Goal: Task Accomplishment & Management: Complete application form

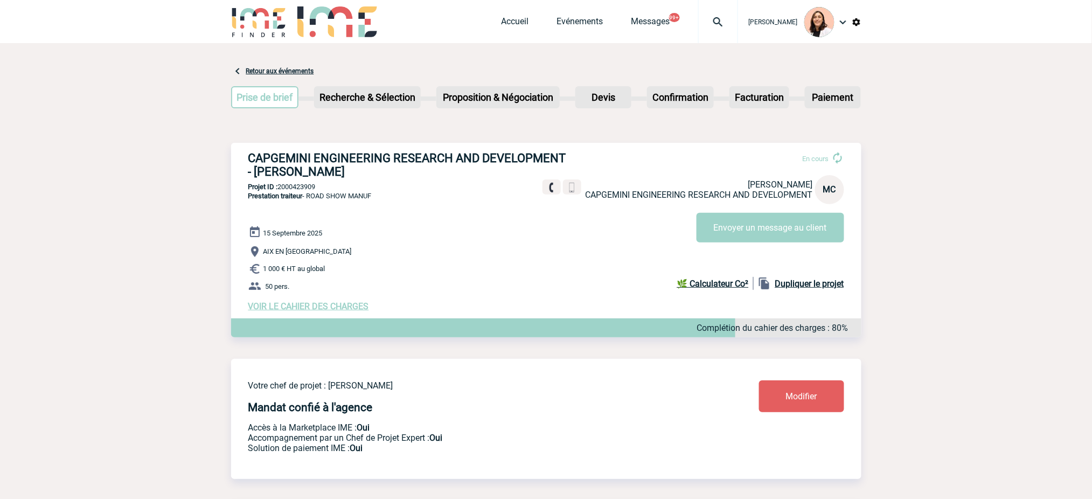
drag, startPoint x: 516, startPoint y: 12, endPoint x: 521, endPoint y: 15, distance: 6.0
click at [516, 12] on div "Accueil Evénements Messages 99+ Projet, client Projet, client" at bounding box center [620, 21] width 237 height 43
click at [523, 18] on link "Accueil" at bounding box center [515, 23] width 27 height 15
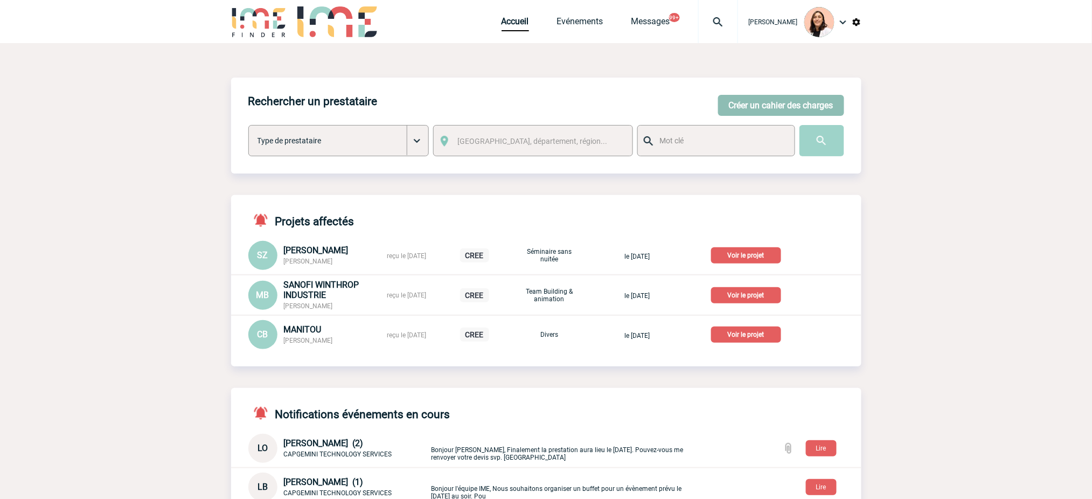
drag, startPoint x: 777, startPoint y: 109, endPoint x: 1088, endPoint y: 175, distance: 317.8
click at [784, 110] on button "Créer un cahier des charges" at bounding box center [781, 105] width 126 height 21
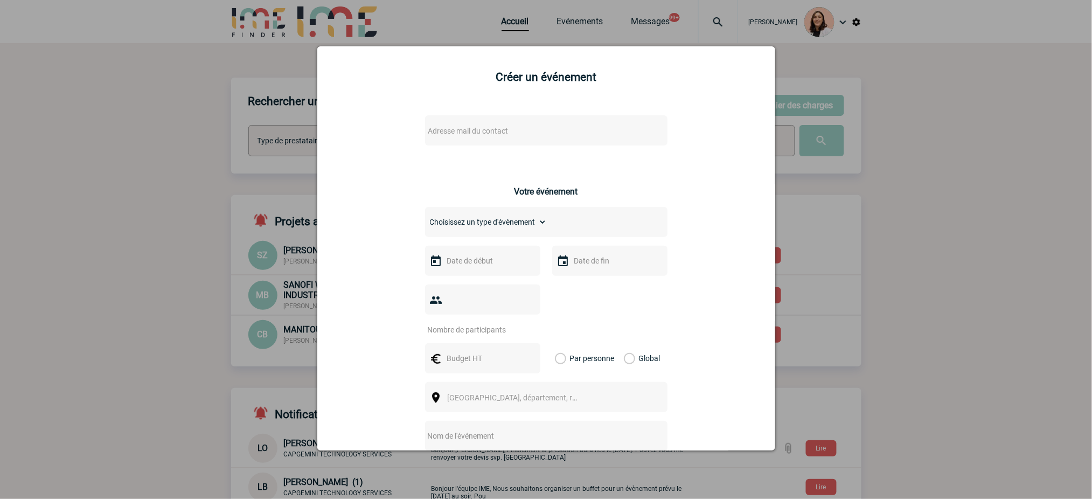
click at [463, 129] on span "Adresse mail du contact" at bounding box center [468, 131] width 80 height 9
type input "[EMAIL_ADDRESS][DOMAIN_NAME]"
click at [684, 181] on div "Adresse mail du contact Ce contact n'a pas d’entité active dans la plateforme V…" at bounding box center [546, 383] width 431 height 556
click at [510, 126] on span "Adresse mail du contact" at bounding box center [518, 130] width 189 height 15
type input "[EMAIL_ADDRESS][DOMAIN_NAME]"
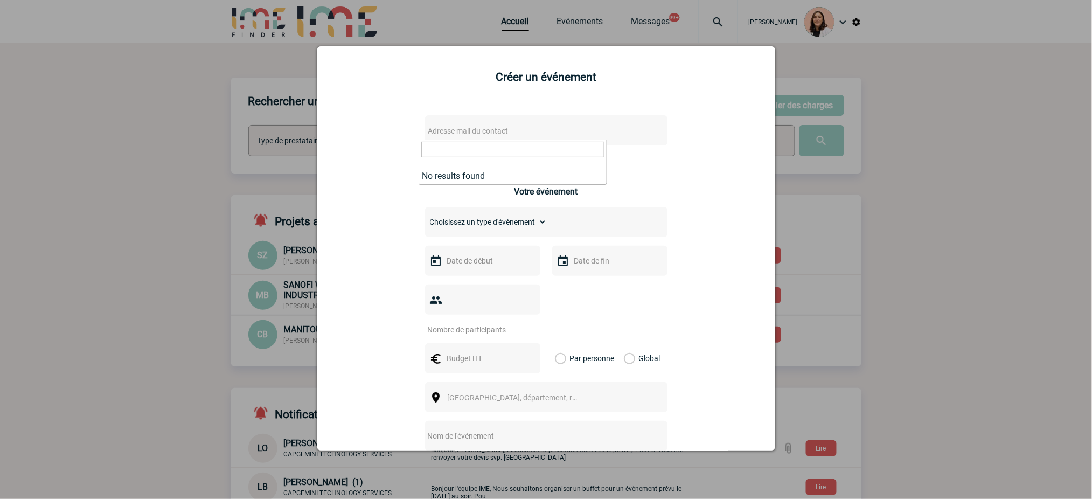
click at [1009, 205] on div at bounding box center [546, 249] width 1092 height 499
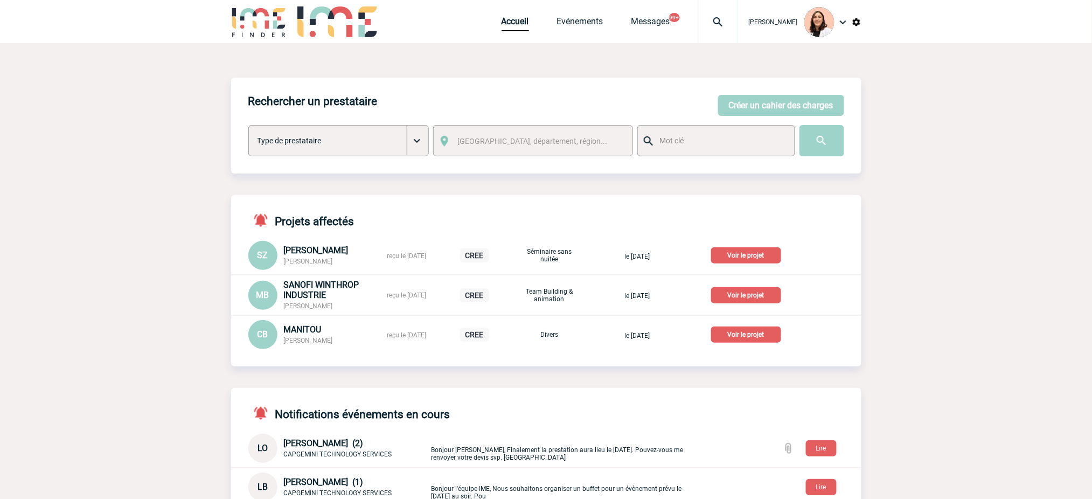
click at [708, 27] on img at bounding box center [718, 22] width 39 height 13
click at [701, 78] on input "search" at bounding box center [667, 83] width 148 height 16
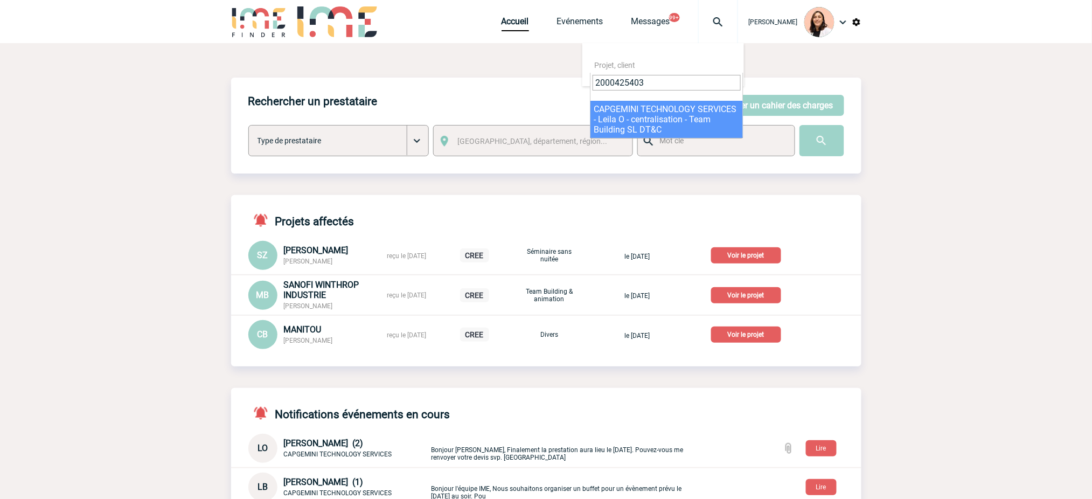
type input "2000425403"
select select "24904"
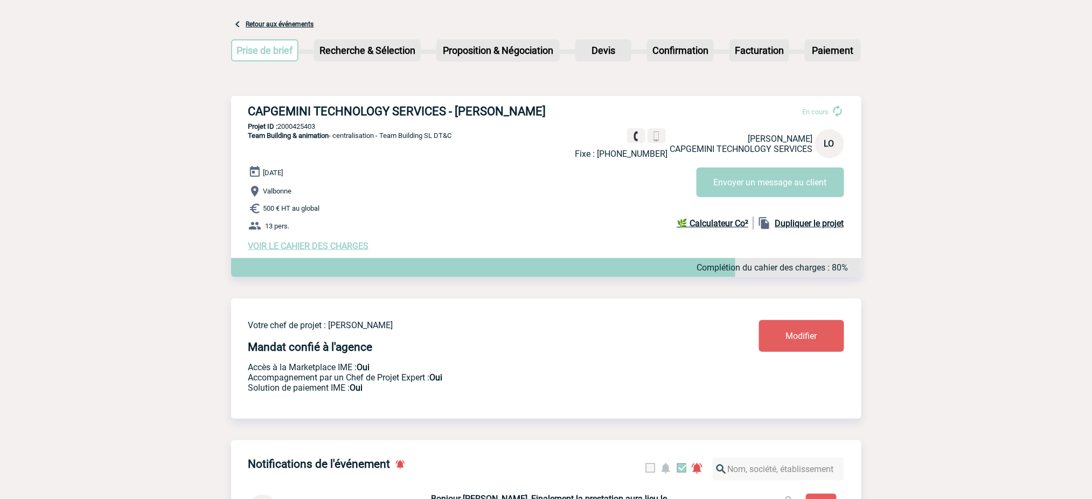
scroll to position [72, 0]
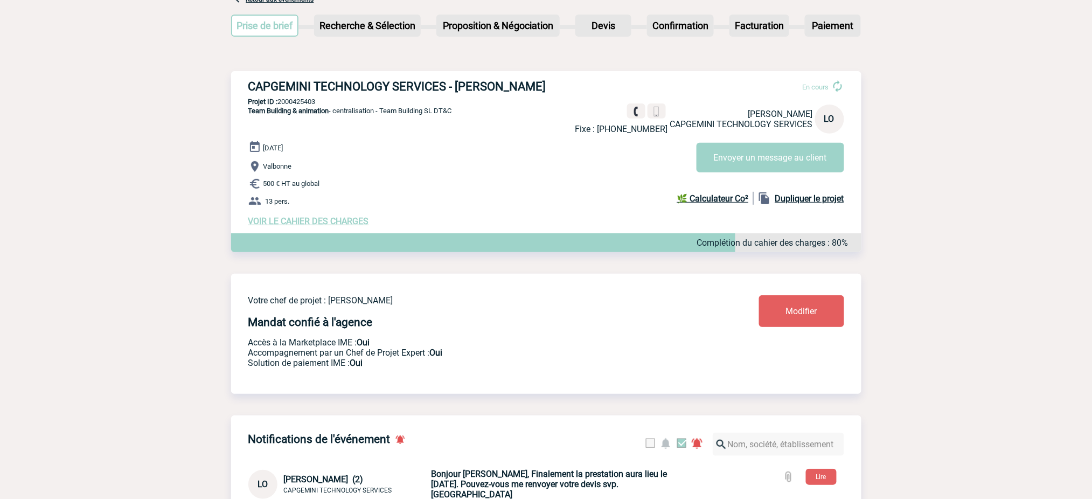
click at [740, 173] on p "Valbonne" at bounding box center [554, 166] width 613 height 13
click at [745, 168] on button "Envoyer un message au client" at bounding box center [771, 158] width 148 height 30
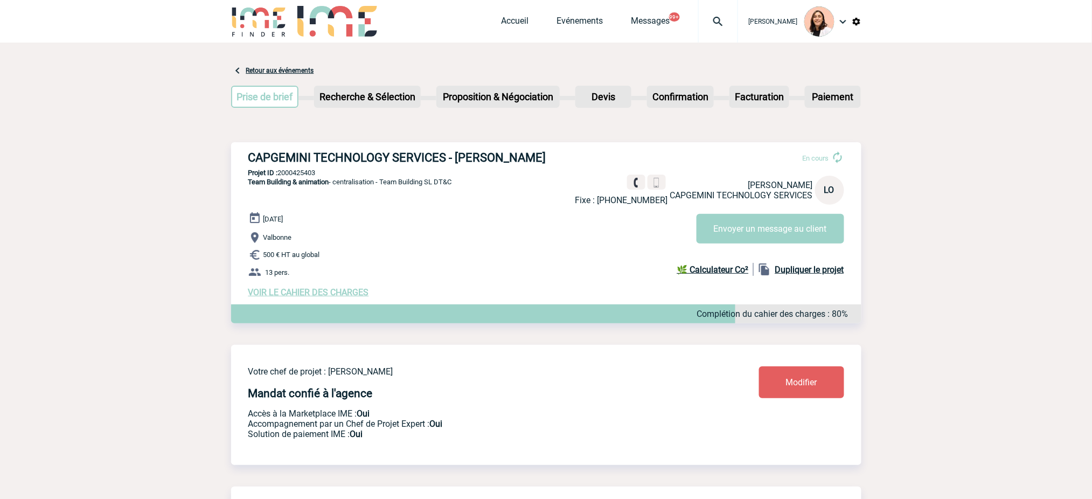
scroll to position [0, 0]
click at [523, 24] on link "Accueil" at bounding box center [515, 23] width 27 height 15
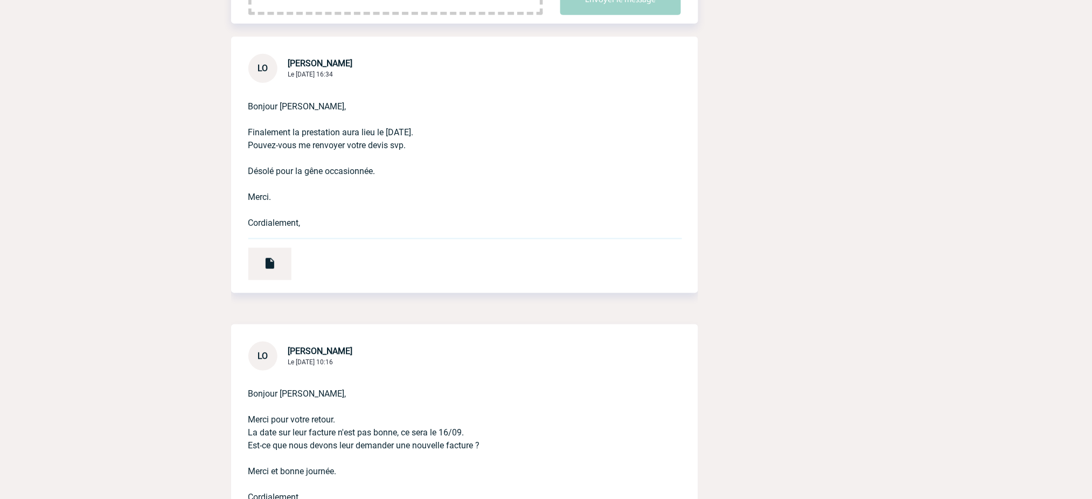
scroll to position [287, 0]
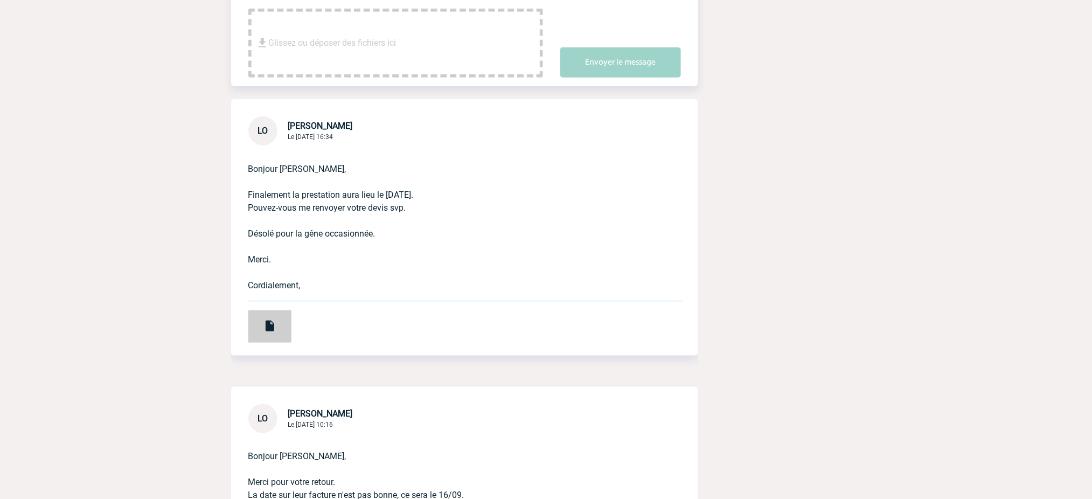
click at [287, 310] on div at bounding box center [269, 326] width 43 height 32
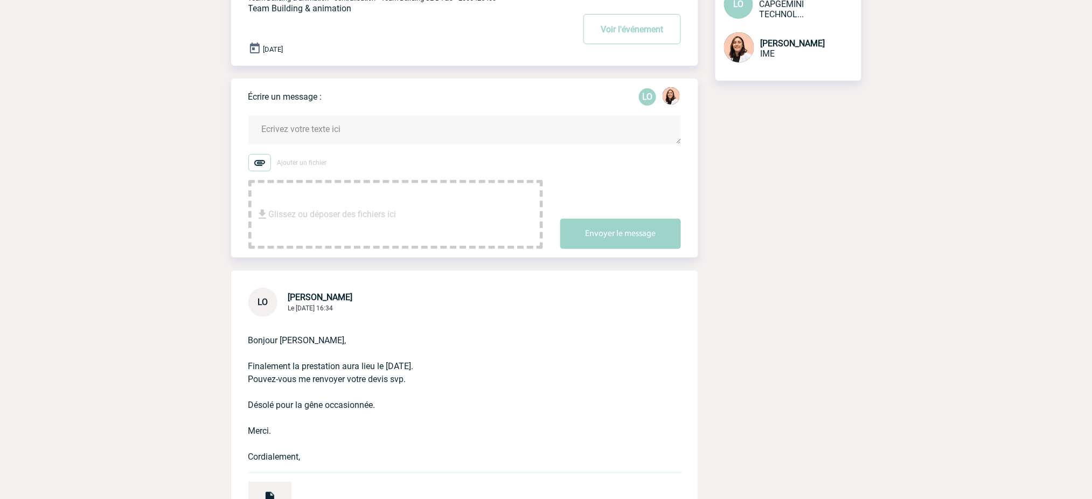
scroll to position [0, 0]
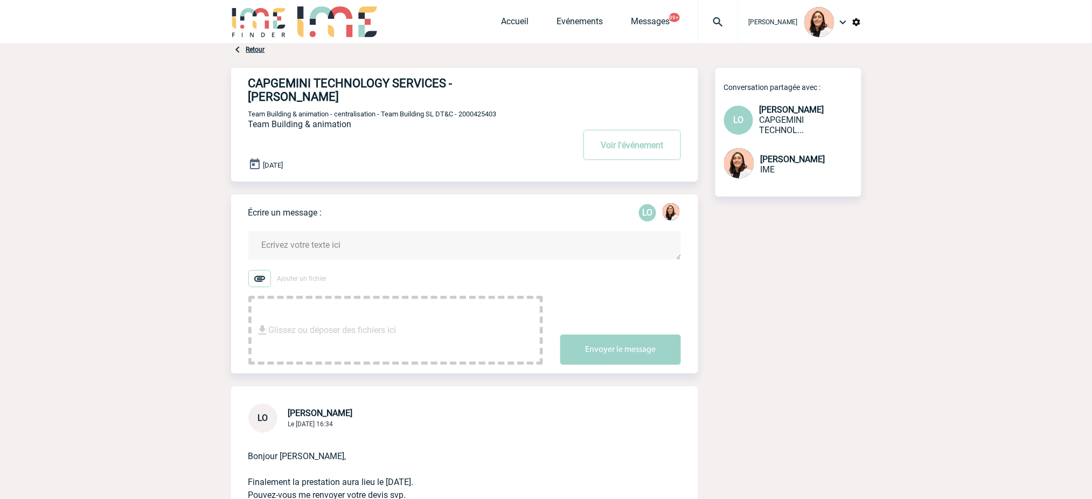
click at [369, 218] on form "Ajouter un fichier Glissez ou déposer des fichiers ici Envoyer le message" at bounding box center [473, 291] width 450 height 147
click at [368, 231] on textarea at bounding box center [464, 245] width 433 height 29
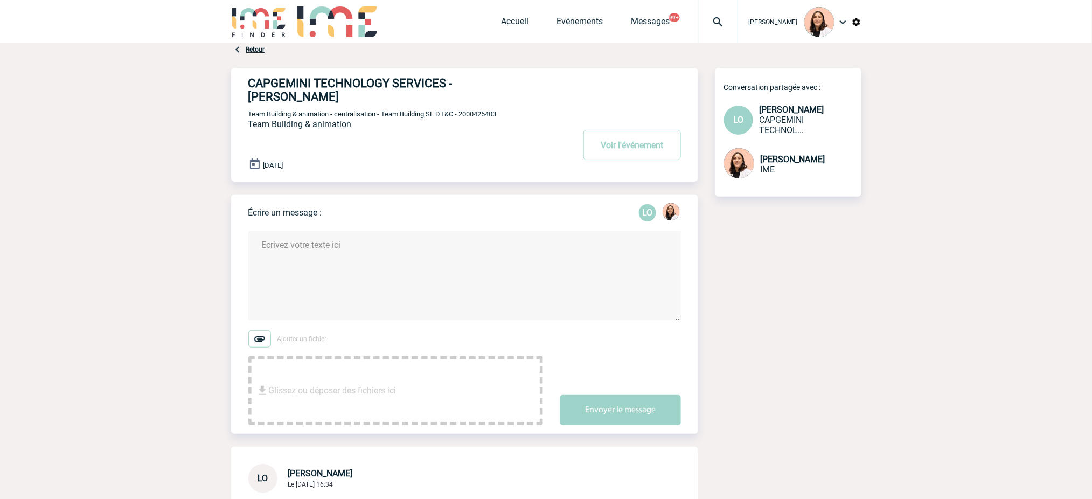
paste textarea "Loremip Dolor, S’ametco adi elit seddo eius, Tempo incidid u’la et dolorem al e…"
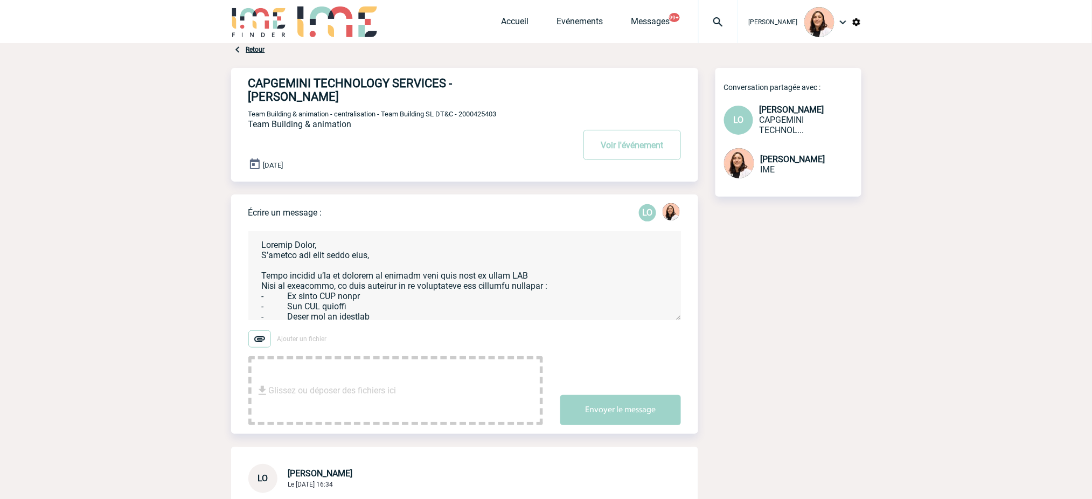
click at [415, 266] on textarea at bounding box center [464, 275] width 433 height 89
click at [415, 266] on textarea "Bonjour [PERSON_NAME], J’espère que vous allez bien, Afin de confirmer, je vous…" at bounding box center [464, 275] width 433 height 89
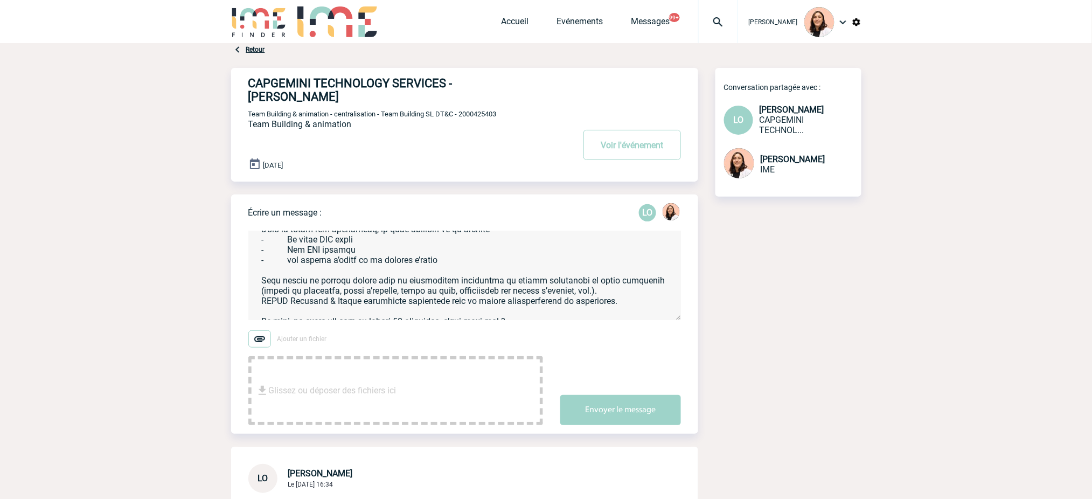
scroll to position [143, 0]
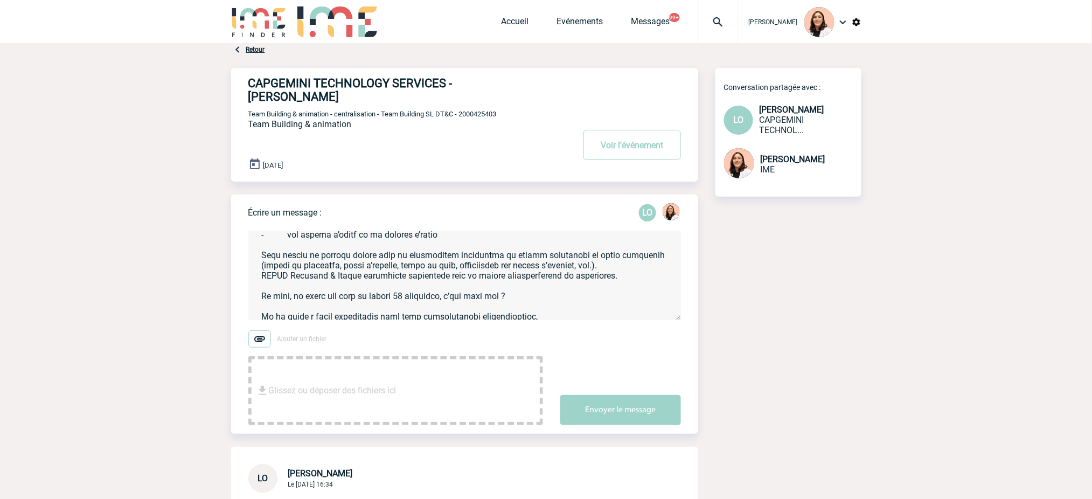
drag, startPoint x: 257, startPoint y: 286, endPoint x: 549, endPoint y: 284, distance: 292.6
click at [549, 284] on textarea at bounding box center [464, 275] width 433 height 89
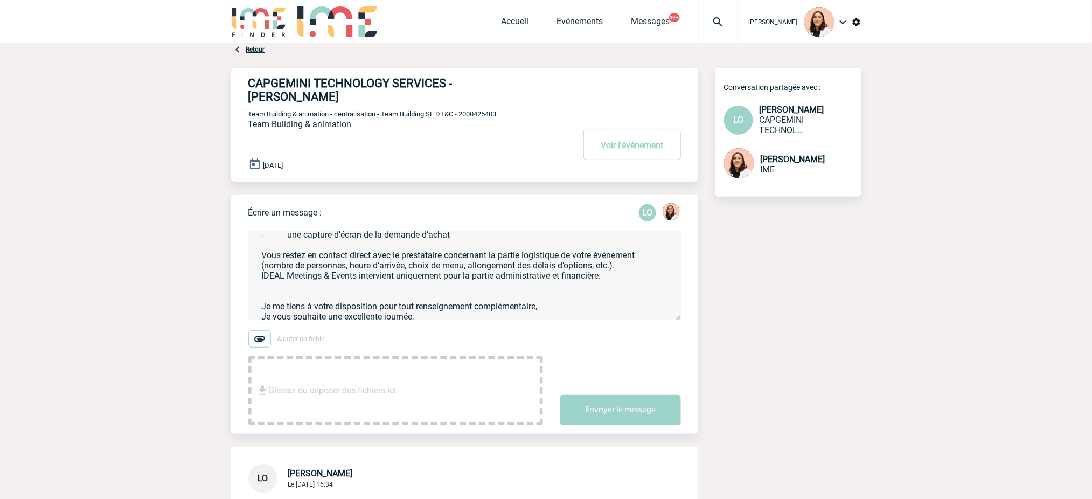
click at [533, 293] on textarea "Bonjour [PERSON_NAME], J’espère que vous allez bien, voici le devis IME pour le…" at bounding box center [464, 275] width 433 height 89
click at [533, 293] on textarea "Bonjour Leila, J’espère que vous allez bien, voici le devis IME pour le 15.09 A…" at bounding box center [464, 275] width 433 height 89
click at [384, 294] on textarea "Bonjour Leila, J’espère que vous allez bien, voici le devis IME pour le 15.09 A…" at bounding box center [464, 275] width 433 height 89
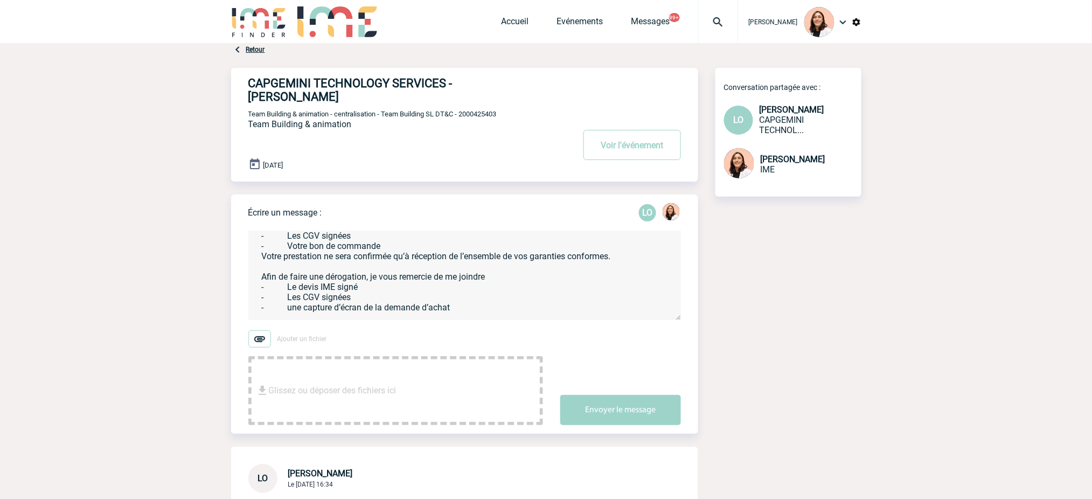
scroll to position [0, 0]
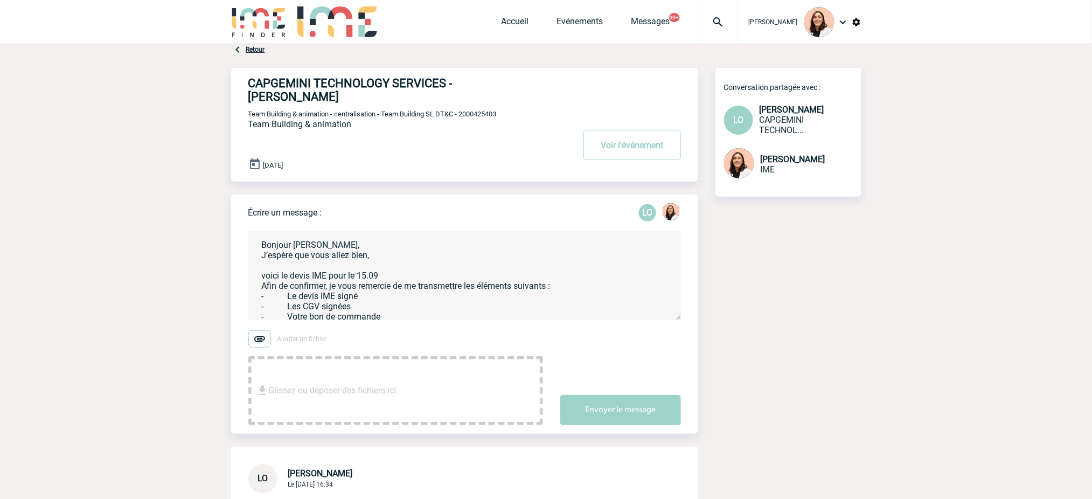
click at [410, 262] on textarea "Bonjour Leila, J’espère que vous allez bien, voici le devis IME pour le 15.09 A…" at bounding box center [464, 275] width 433 height 89
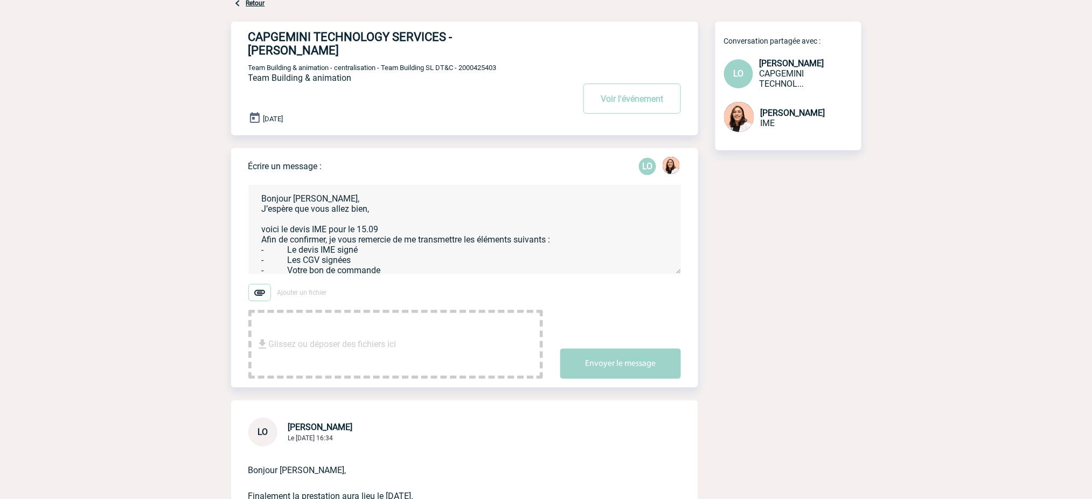
scroll to position [72, 0]
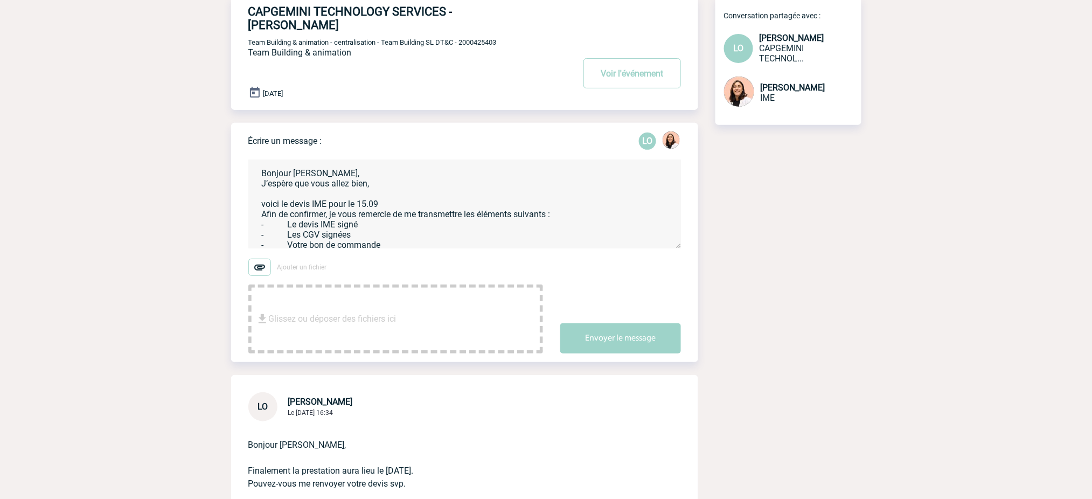
type textarea "Bonjour Leila, J’espère que vous allez bien, voici le devis IME pour le 15.09 A…"
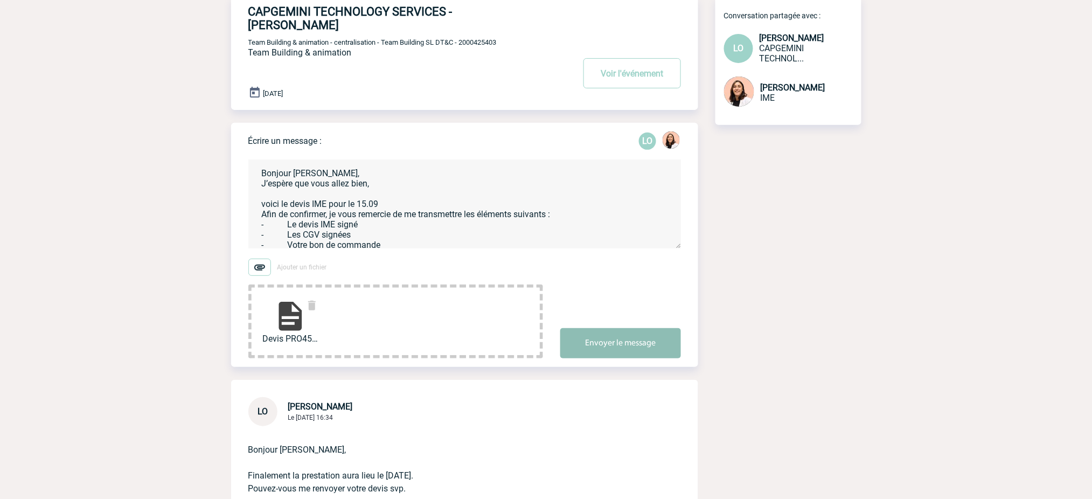
click at [650, 328] on button "Envoyer le message" at bounding box center [620, 343] width 121 height 30
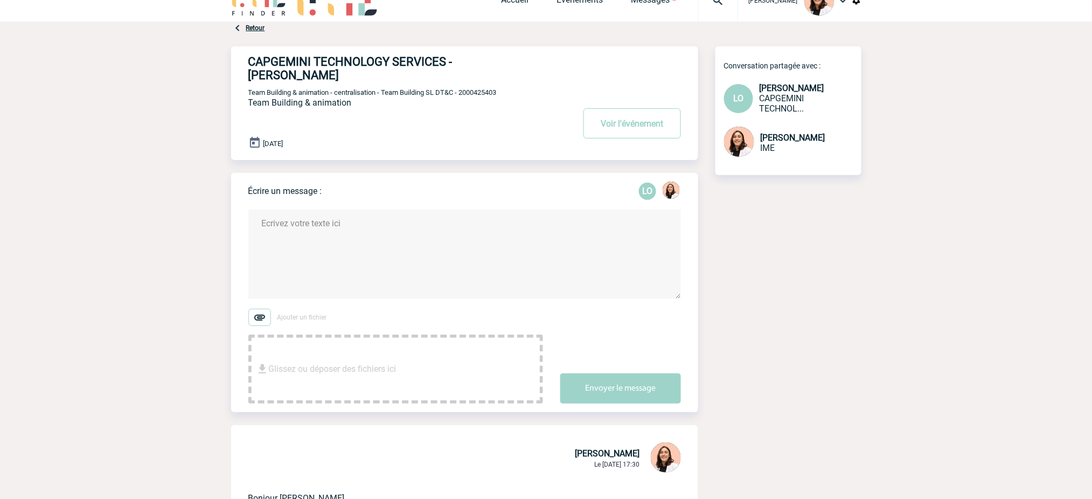
scroll to position [0, 0]
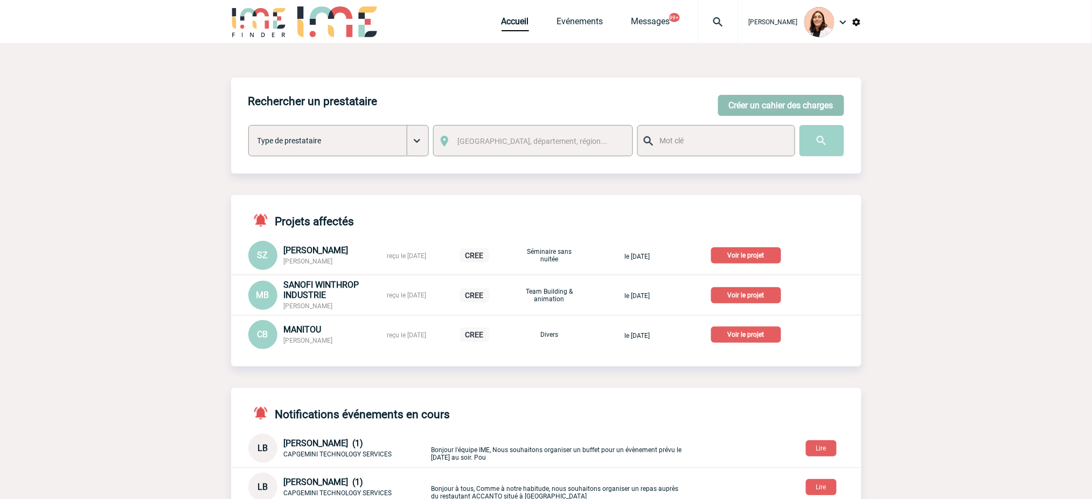
click at [779, 104] on button "Créer un cahier des charges" at bounding box center [781, 105] width 126 height 21
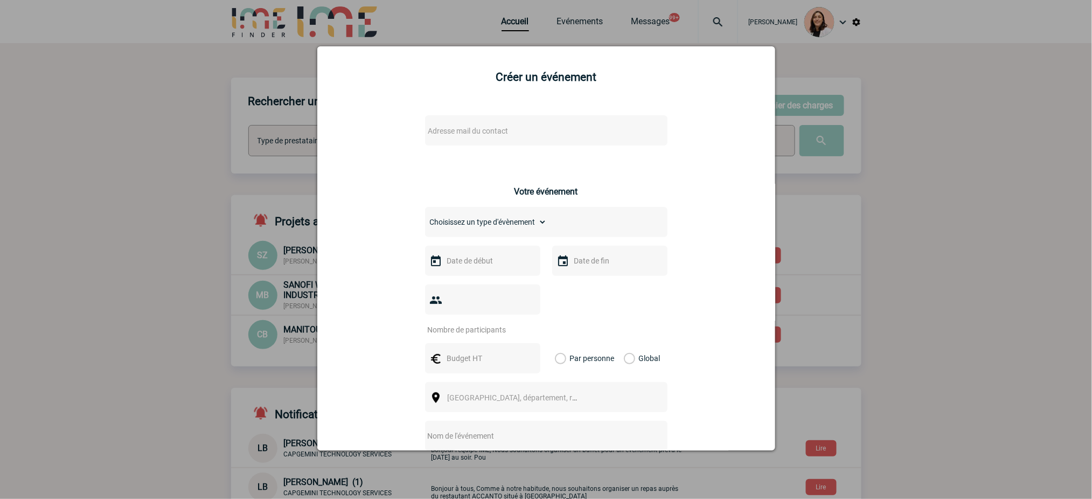
click at [507, 129] on span "Adresse mail du contact" at bounding box center [518, 130] width 189 height 15
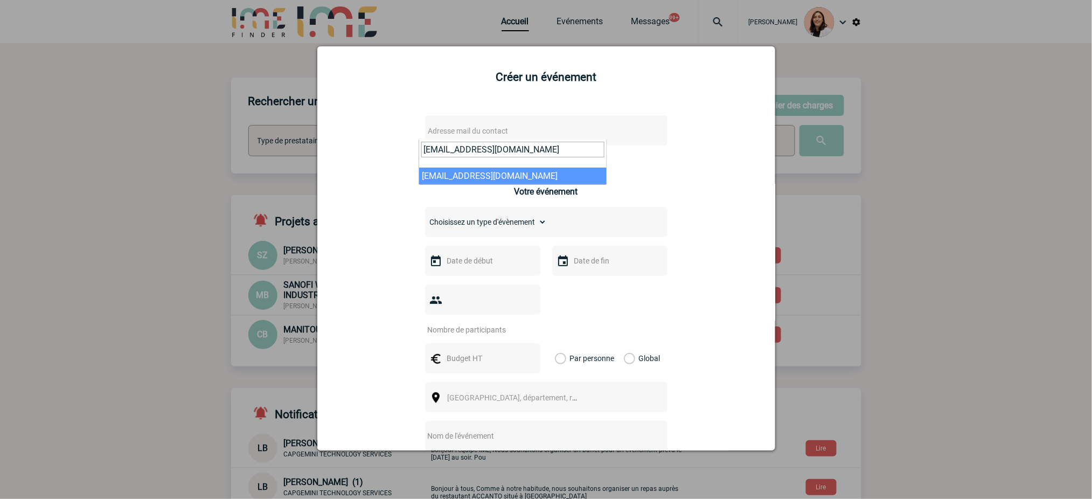
type input "[EMAIL_ADDRESS][DOMAIN_NAME]"
select select "132837"
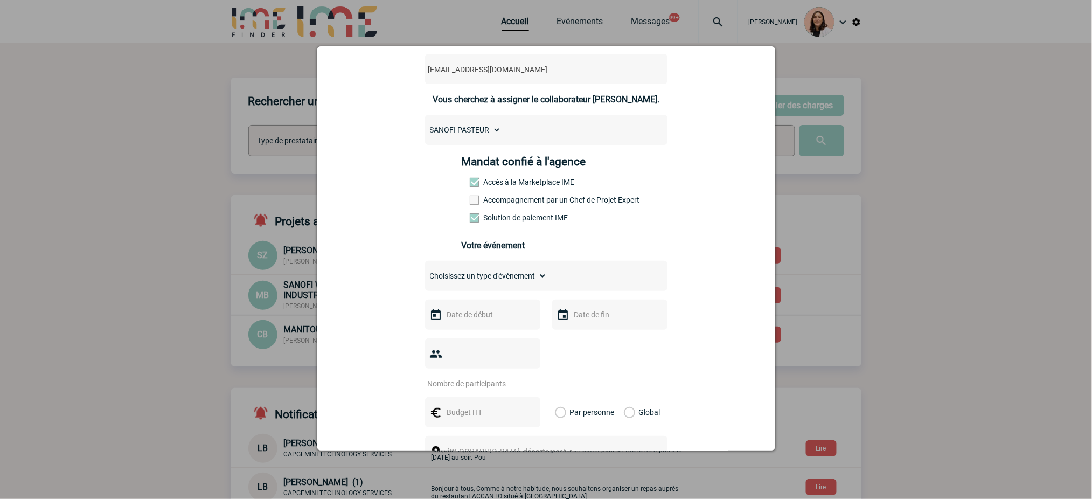
scroll to position [143, 0]
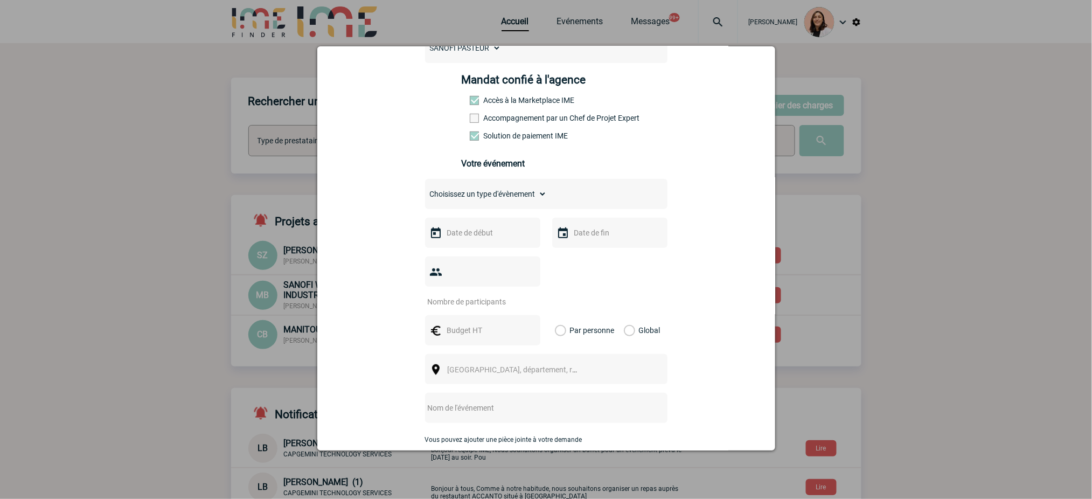
click at [535, 202] on select "Choisissez un type d'évènement Séminaire avec nuitée Séminaire sans nuitée Repa…" at bounding box center [486, 193] width 122 height 15
select select "1"
click at [425, 190] on select "Choisissez un type d'évènement Séminaire avec nuitée Séminaire sans nuitée Repa…" at bounding box center [486, 193] width 122 height 15
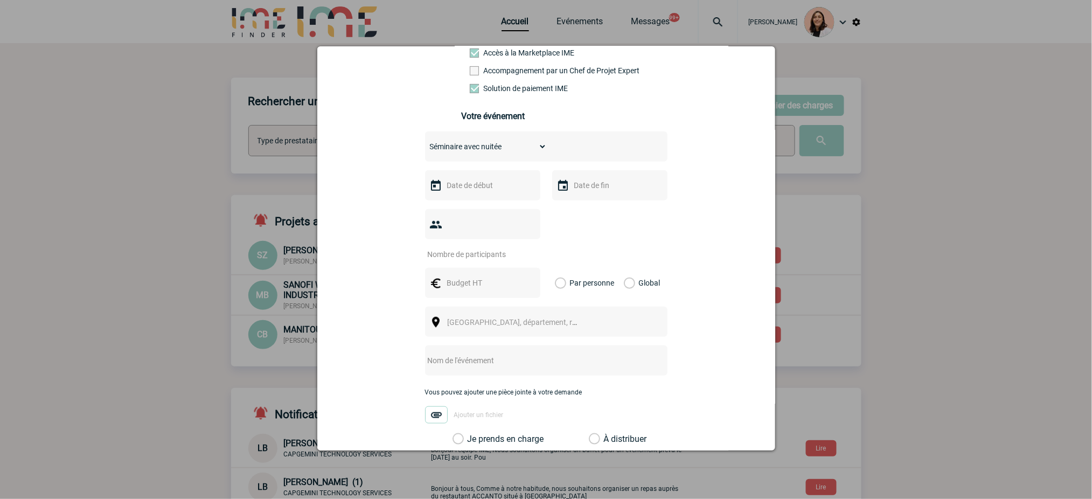
scroll to position [216, 0]
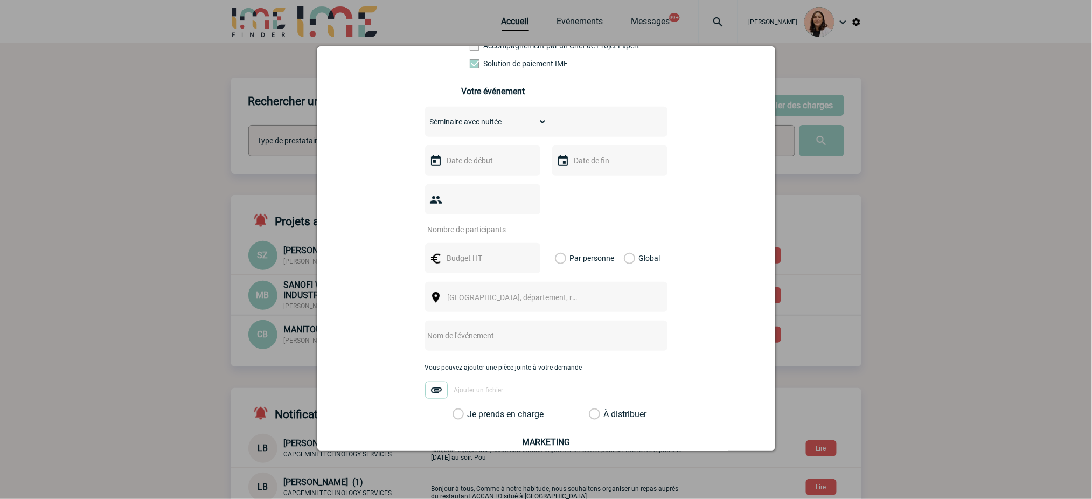
click at [501, 168] on input "text" at bounding box center [482, 161] width 74 height 14
click at [575, 181] on span "Suivant" at bounding box center [578, 181] width 9 height 9
click at [509, 261] on link "16" at bounding box center [514, 265] width 20 height 19
type input "[DATE]"
click at [480, 161] on input "[DATE]" at bounding box center [482, 161] width 74 height 14
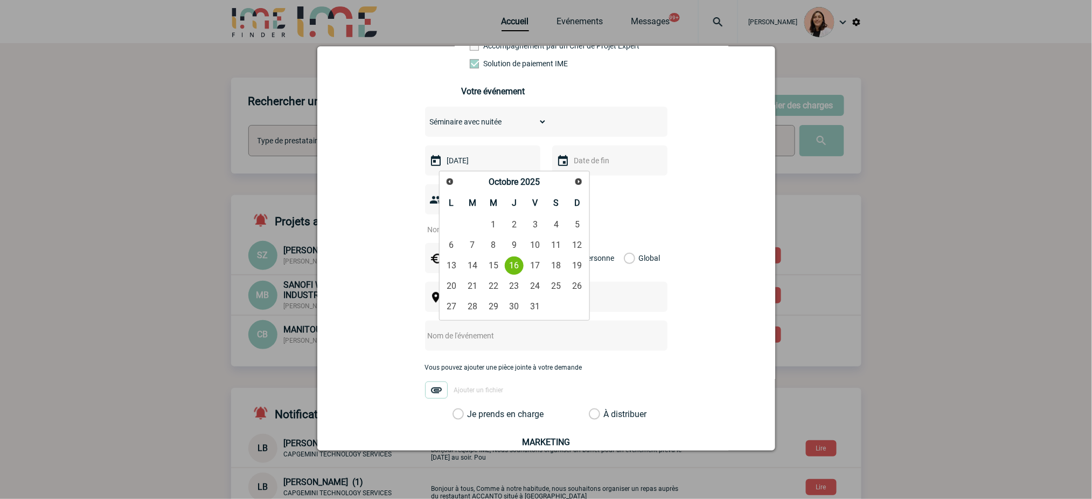
click at [480, 161] on input "[DATE]" at bounding box center [482, 161] width 74 height 14
click at [576, 161] on input "text" at bounding box center [609, 161] width 74 height 14
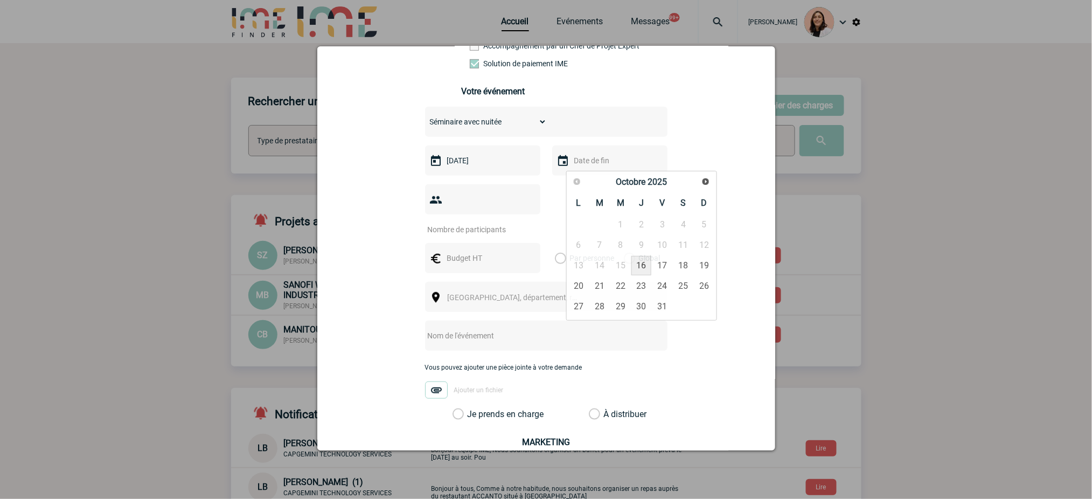
click at [576, 161] on input "text" at bounding box center [609, 161] width 74 height 14
paste input "[DATE]"
type input "[DATE]"
click at [463, 231] on input "number" at bounding box center [475, 230] width 101 height 14
type input "12"
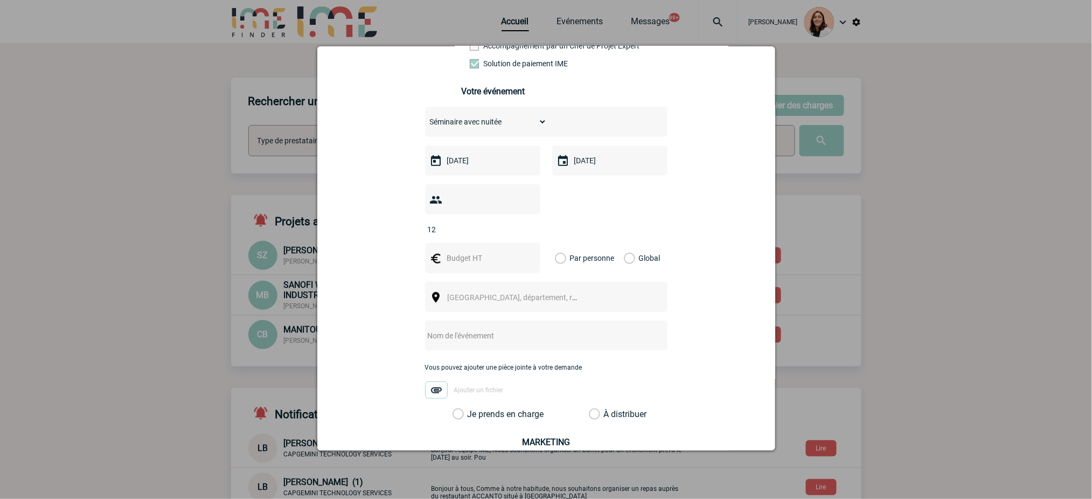
click at [594, 210] on div "12" at bounding box center [546, 209] width 242 height 50
click at [509, 262] on input "text" at bounding box center [482, 258] width 74 height 14
type input "2"
type input "10000"
click at [624, 263] on label "Global" at bounding box center [627, 258] width 7 height 30
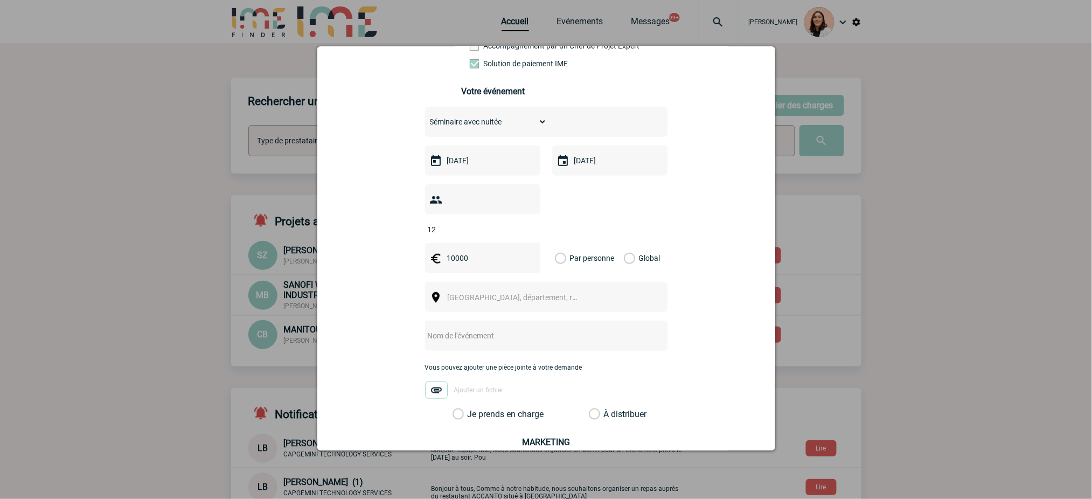
click at [0, 0] on input "Global" at bounding box center [0, 0] width 0 height 0
click at [570, 298] on span "[GEOGRAPHIC_DATA], département, région..." at bounding box center [517, 297] width 148 height 15
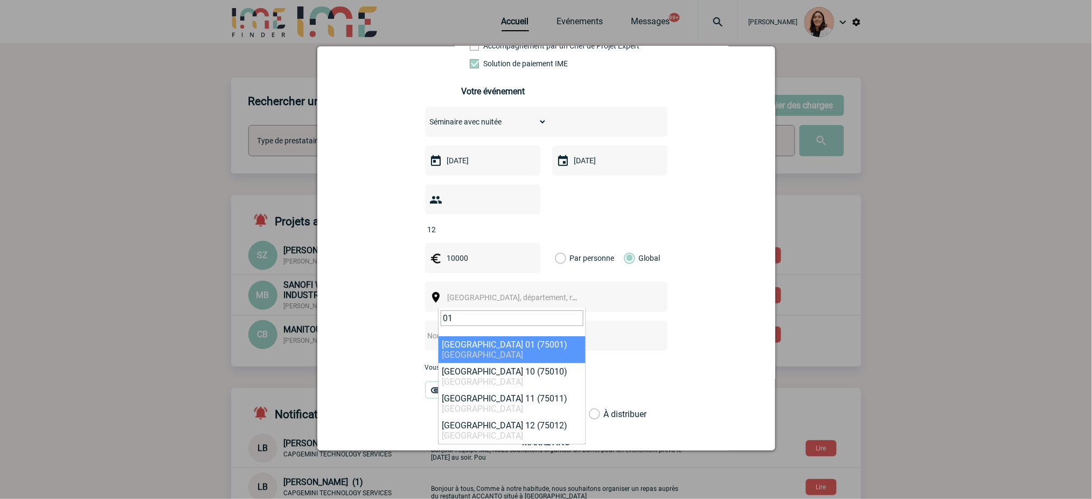
drag, startPoint x: 503, startPoint y: 316, endPoint x: 427, endPoint y: 315, distance: 76.0
click at [427, 315] on body "[PERSON_NAME] Accueil Evénements 99+" at bounding box center [546, 435] width 1092 height 870
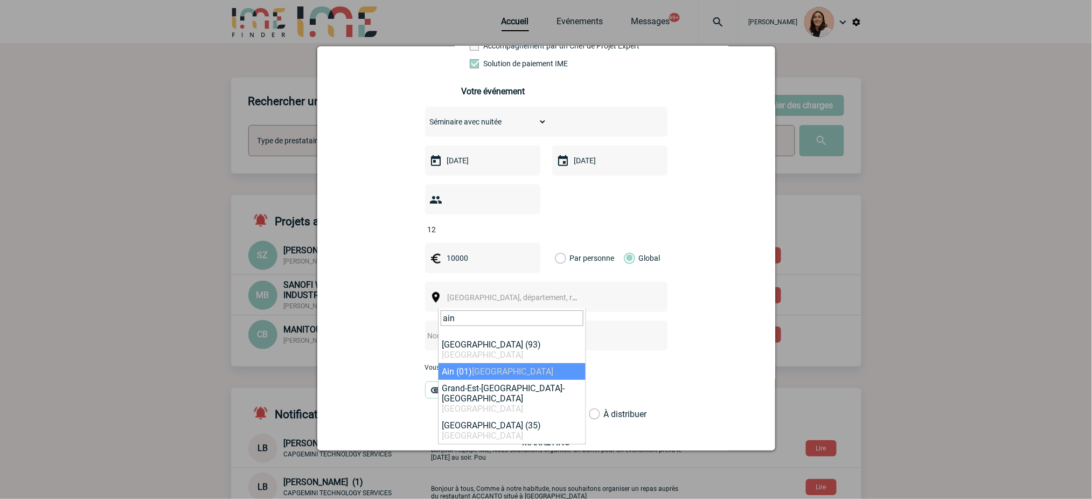
type input "ain"
select select "34251"
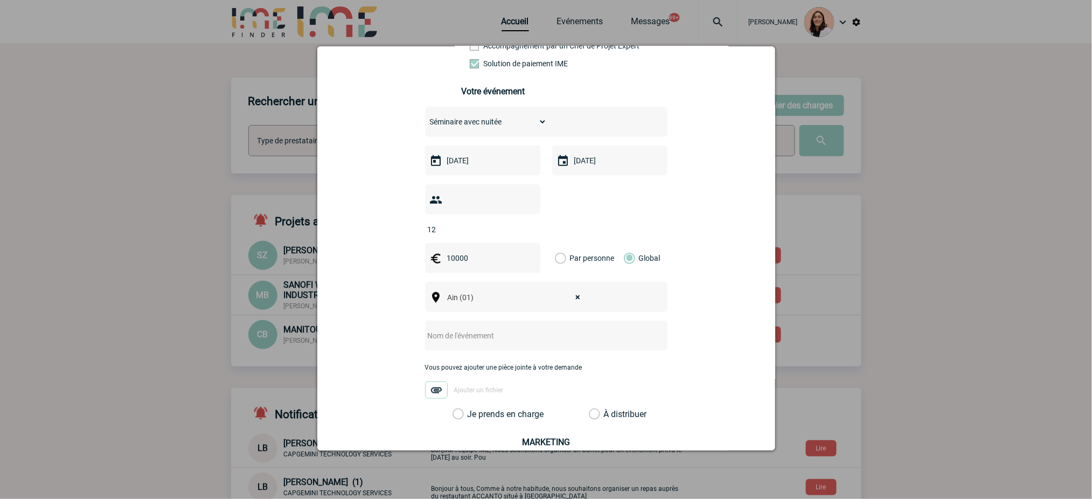
click at [485, 336] on input "text" at bounding box center [532, 336] width 214 height 14
type input "séminaire"
click at [718, 288] on div "[EMAIL_ADDRESS][DOMAIN_NAME] [EMAIL_ADDRESS][DOMAIN_NAME] Vous cherchez à assig…" at bounding box center [546, 225] width 431 height 671
click at [523, 414] on div "Choisissez un type d'évènement Séminaire avec nuitée Séminaire sans nuitée Repa…" at bounding box center [546, 263] width 242 height 313
click at [471, 415] on label "Je prends en charge" at bounding box center [462, 414] width 18 height 11
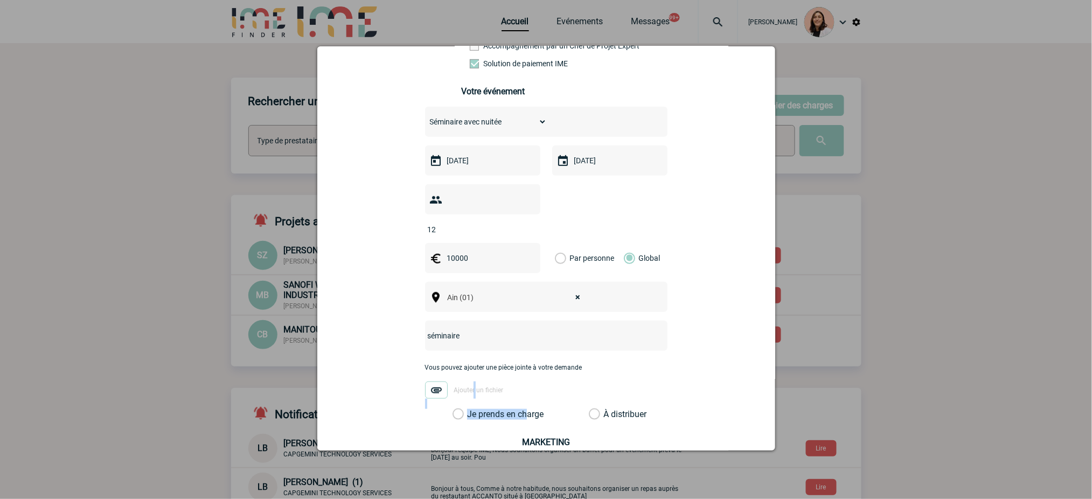
click at [0, 0] on input "Je prends en charge" at bounding box center [0, 0] width 0 height 0
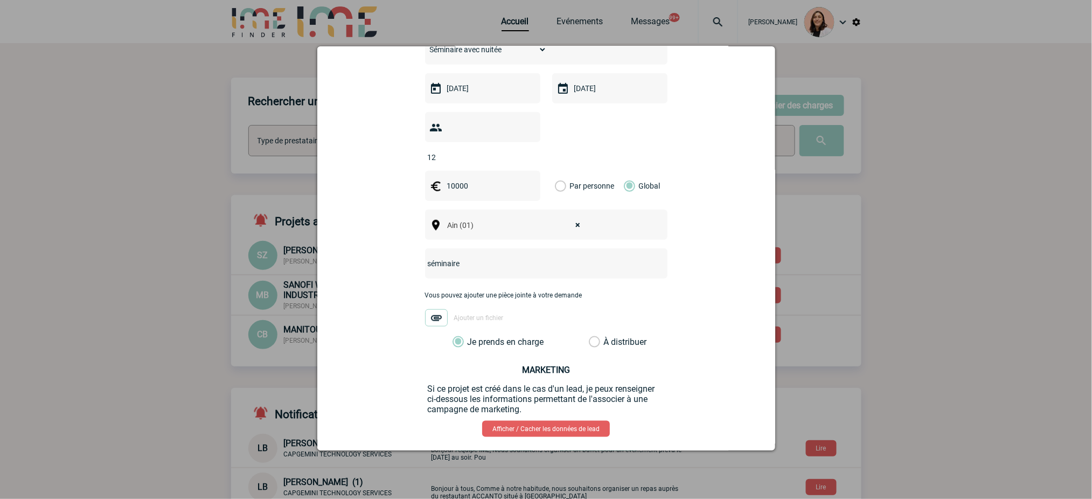
scroll to position [346, 0]
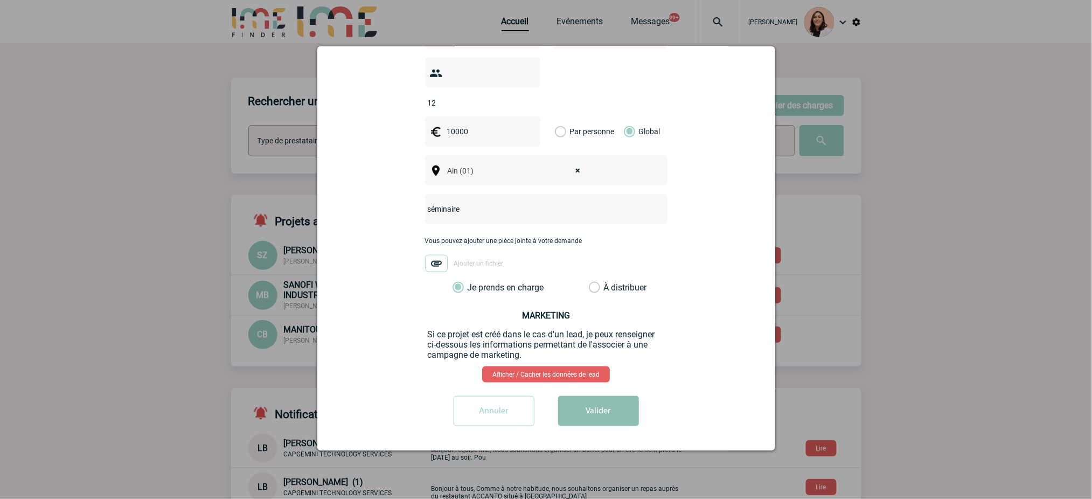
click at [597, 407] on button "Valider" at bounding box center [598, 411] width 81 height 30
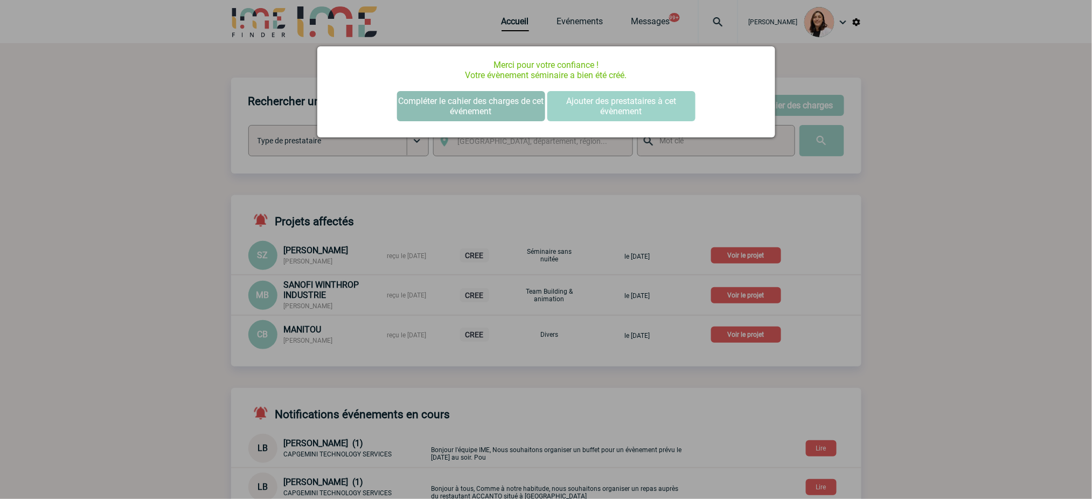
click at [477, 103] on button "Compléter le cahier des charges de cet événement" at bounding box center [471, 106] width 148 height 30
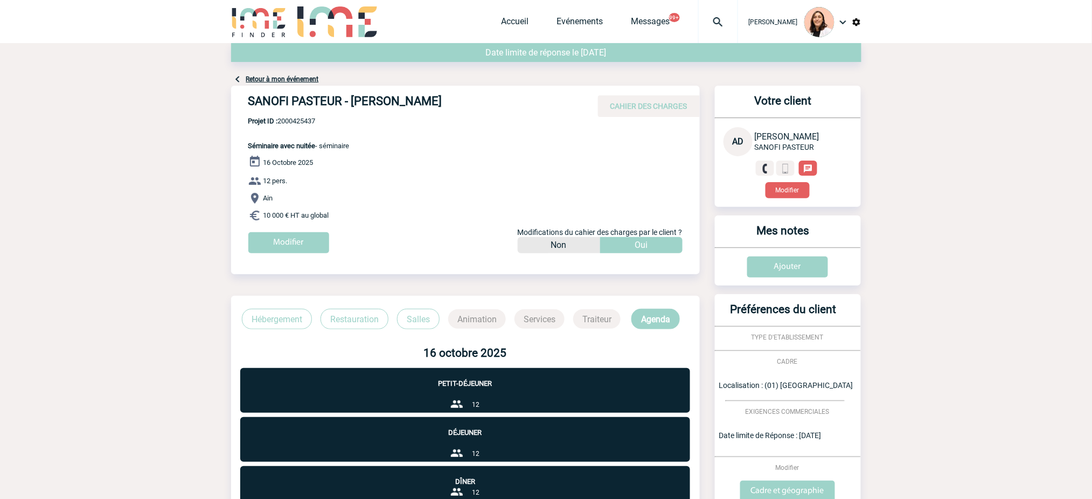
click at [299, 121] on span "Projet ID : 2000425437" at bounding box center [298, 121] width 101 height 8
copy span "2000425437"
click at [426, 101] on h4 "SANOFI PASTEUR - Angélique DE LUCA" at bounding box center [409, 103] width 323 height 18
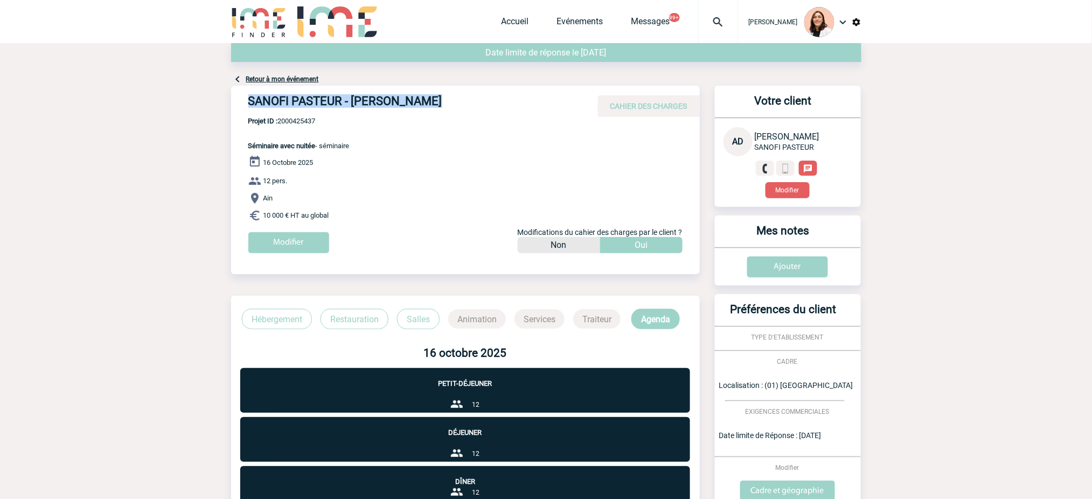
click at [426, 101] on h4 "SANOFI PASTEUR - Angélique DE LUCA" at bounding box center [409, 103] width 323 height 18
copy div "SANOFI PASTEUR - Angélique DE LUCA"
click at [300, 119] on span "Projet ID : 2000425437" at bounding box center [298, 121] width 101 height 8
copy span "2000425437"
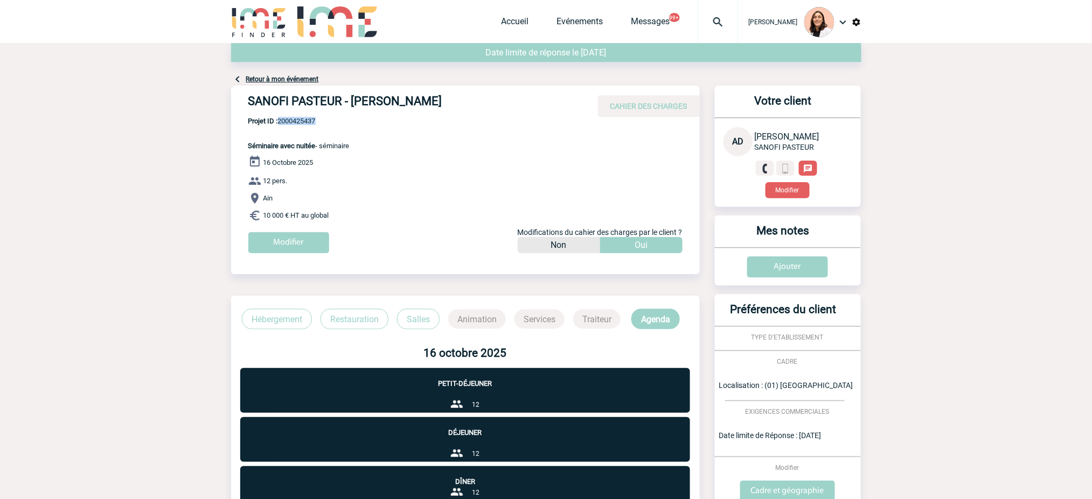
copy div "Séminaire avec nuitée - séminaire 16 Octobre 2025 12 pers. Ain 10 000 € HT au g…"
drag, startPoint x: 346, startPoint y: 219, endPoint x: 995, endPoint y: 142, distance: 654.0
click at [246, 147] on div "SANOFI PASTEUR - Angélique DE LUCA CAHIER DES CHARGES SANOFI PASTEUR - Angéliqu…" at bounding box center [465, 174] width 469 height 176
